Goal: Task Accomplishment & Management: Manage account settings

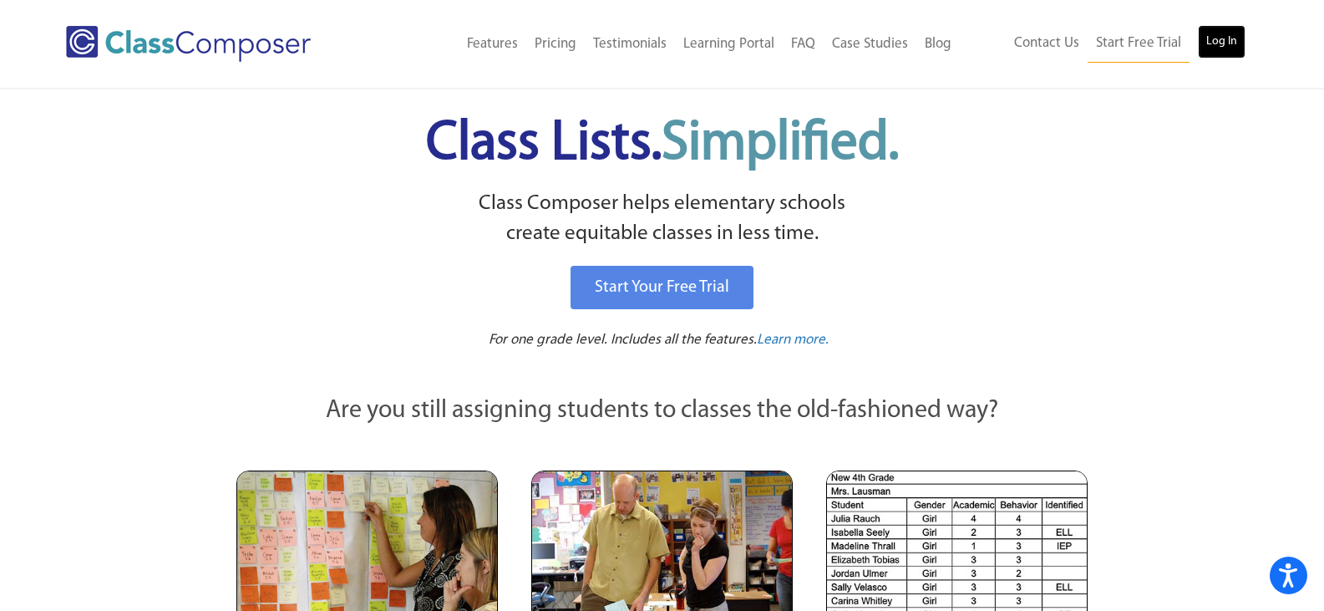
click at [1228, 38] on link "Log In" at bounding box center [1222, 41] width 48 height 33
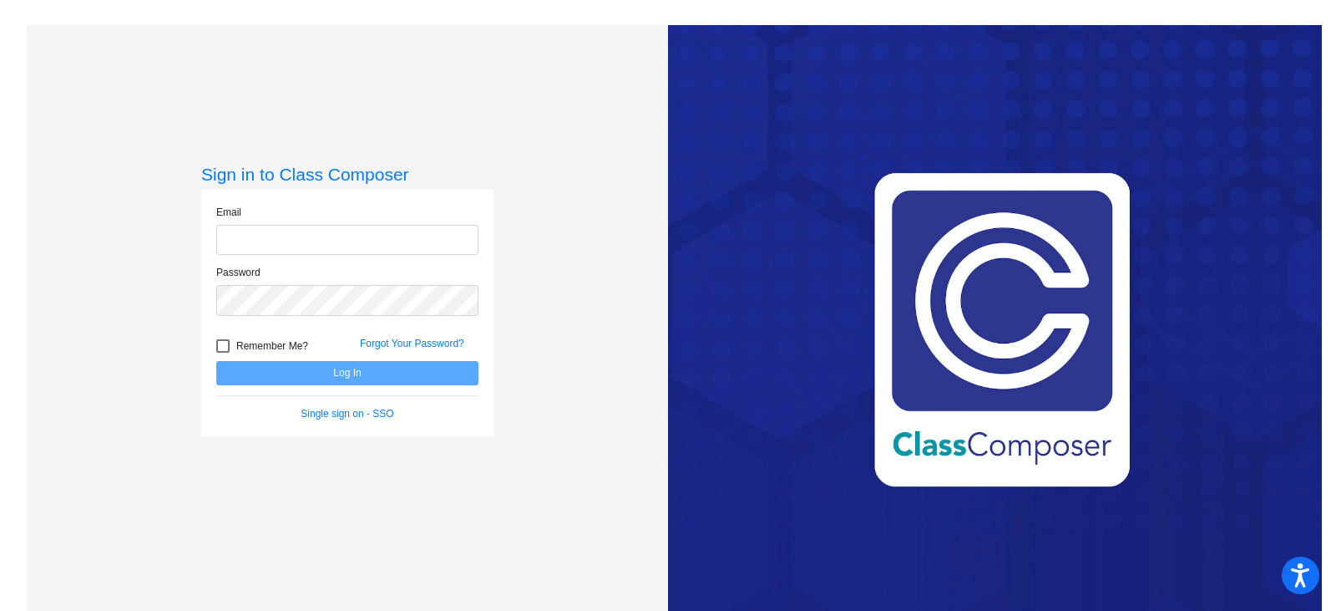
type input "[EMAIL_ADDRESS][DOMAIN_NAME]"
click at [311, 373] on button "Log In" at bounding box center [347, 373] width 262 height 24
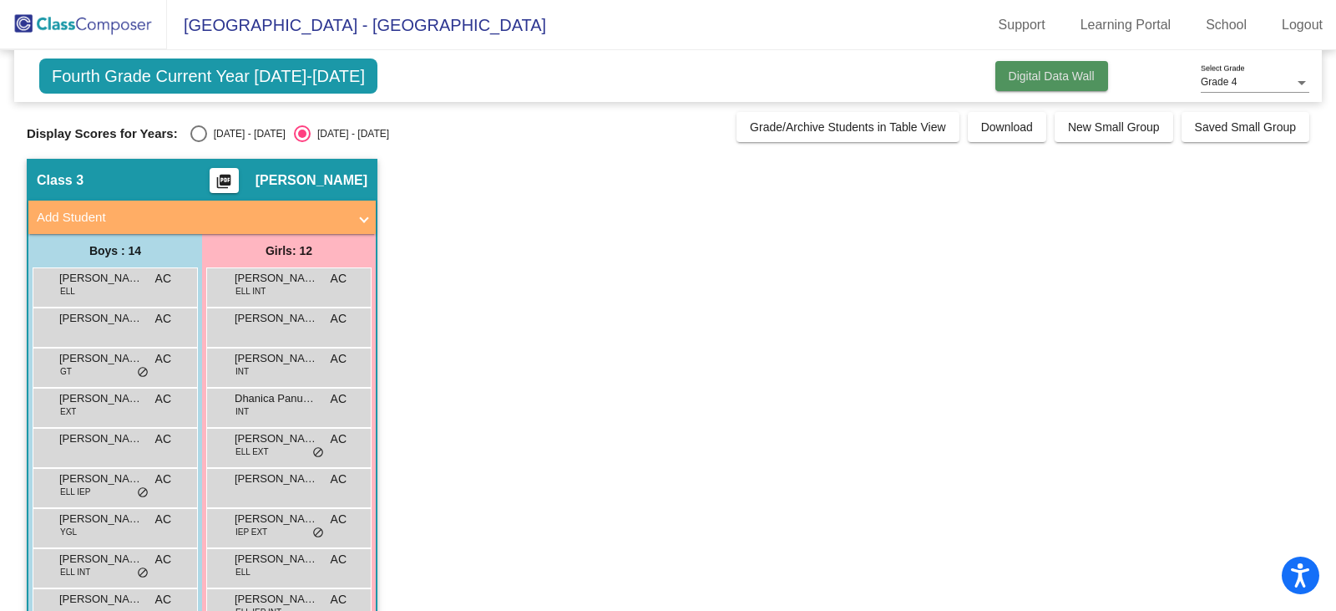
click at [1062, 81] on span "Digital Data Wall" at bounding box center [1052, 75] width 86 height 13
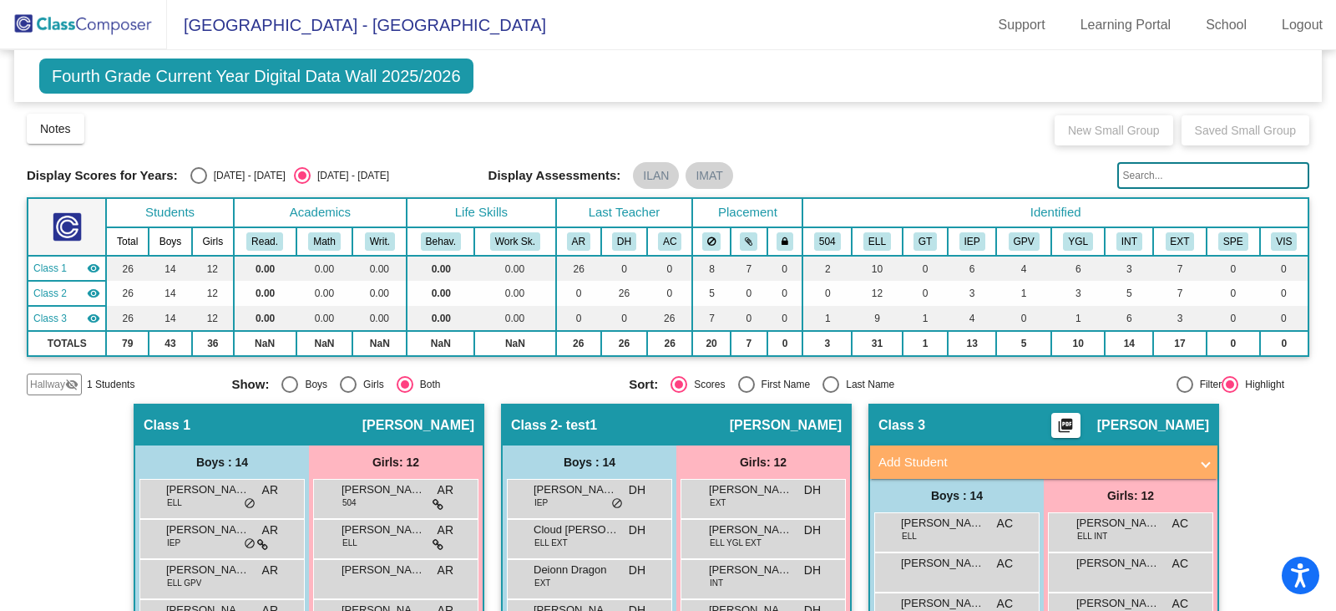
scroll to position [84, 0]
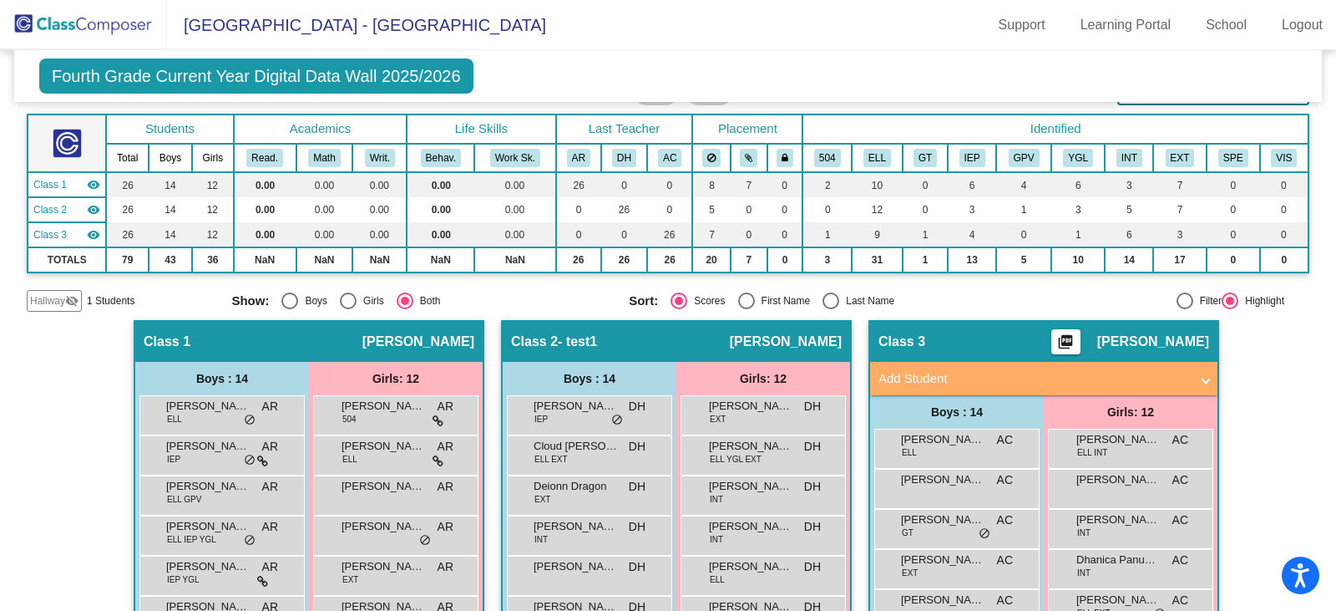
click at [41, 303] on span "Hallway" at bounding box center [47, 300] width 35 height 15
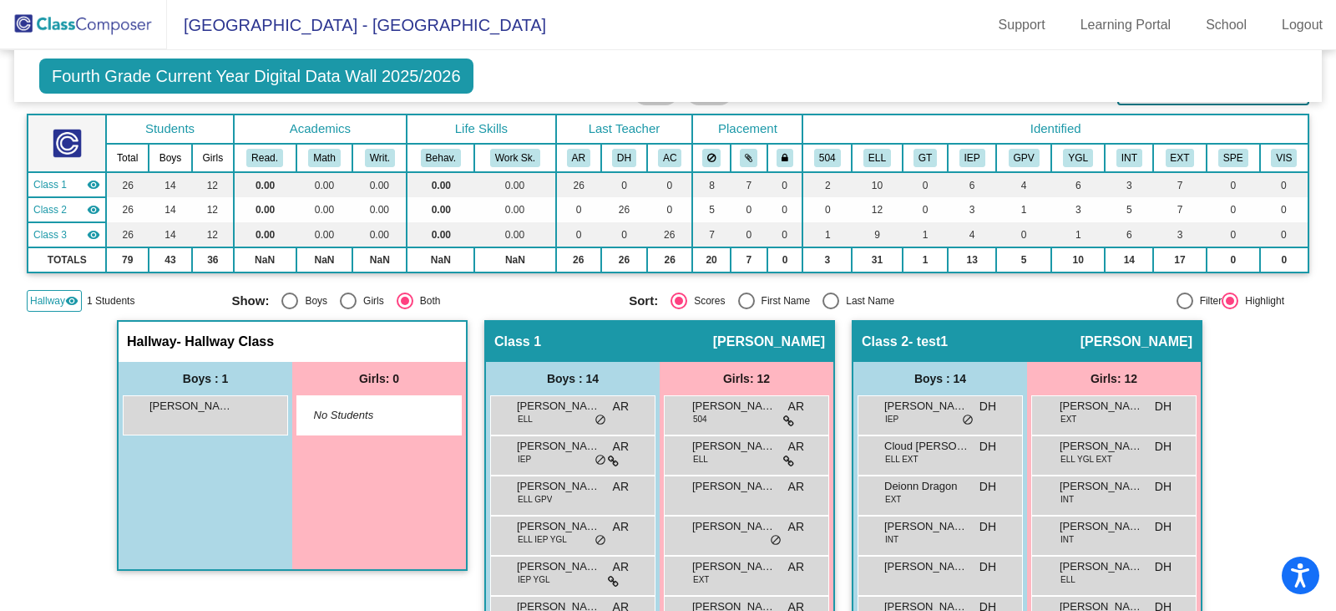
click at [41, 303] on span "Hallway" at bounding box center [47, 300] width 35 height 15
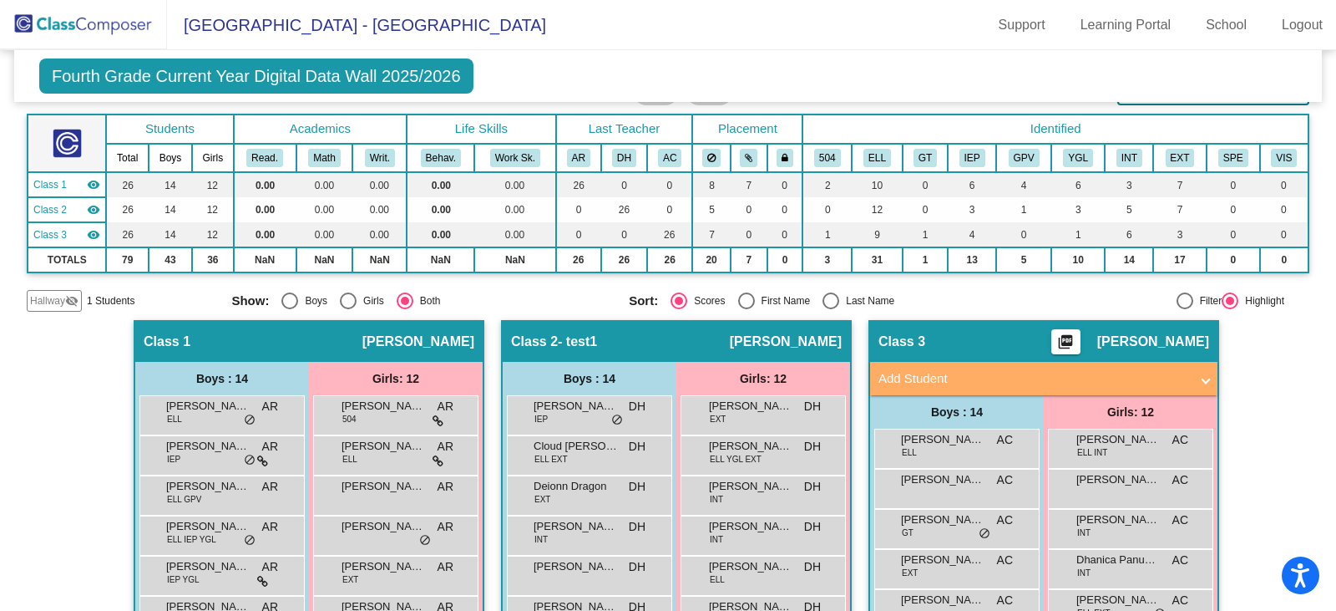
scroll to position [0, 0]
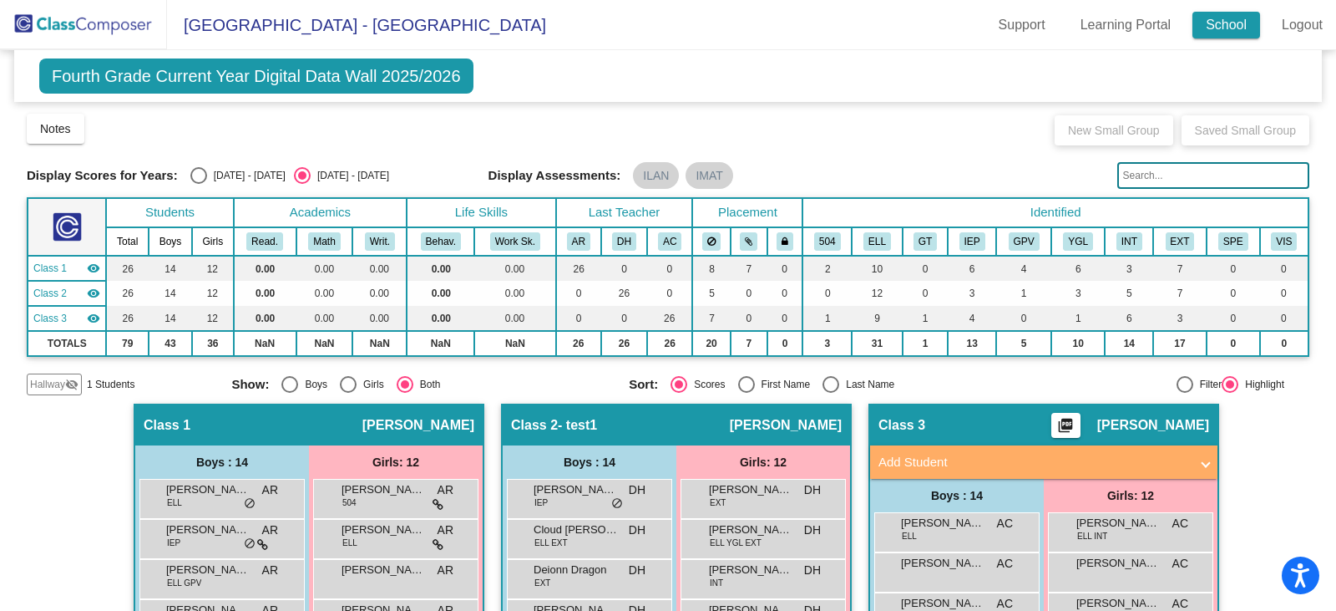
click at [1229, 29] on link "School" at bounding box center [1227, 25] width 68 height 27
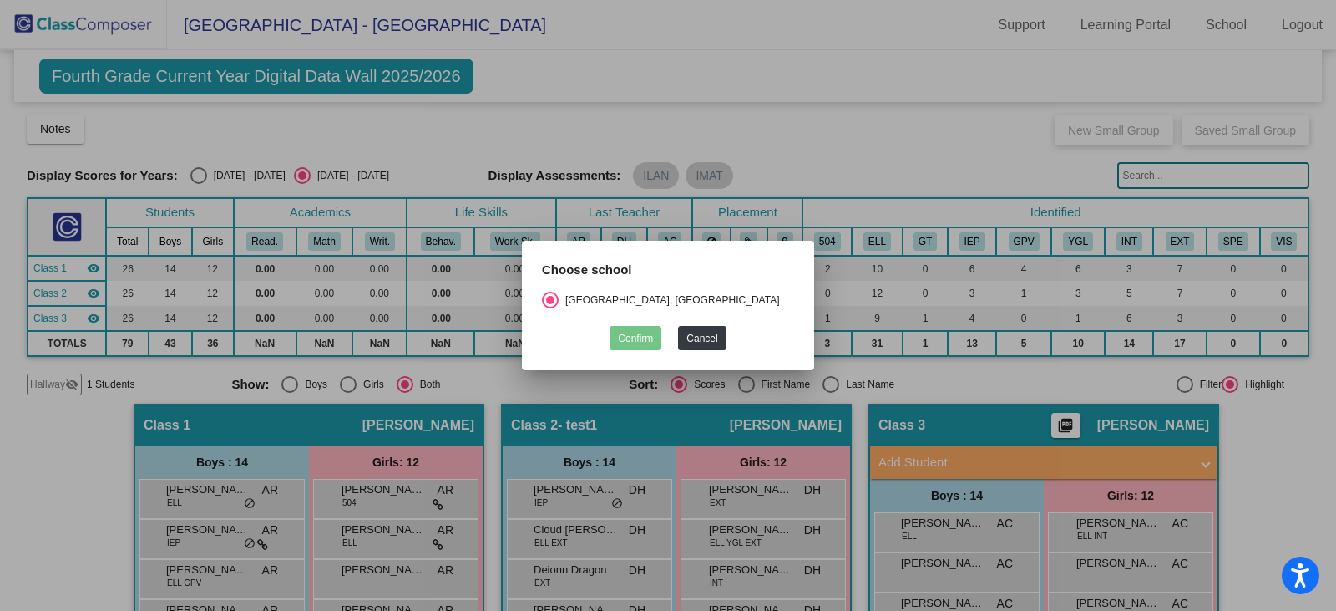
click at [547, 296] on div "Select an option" at bounding box center [550, 300] width 8 height 8
click at [550, 308] on input "[GEOGRAPHIC_DATA], [GEOGRAPHIC_DATA]" at bounding box center [550, 308] width 1 height 1
click at [686, 94] on div at bounding box center [668, 305] width 1336 height 611
